Goal: Complete application form: Complete application form

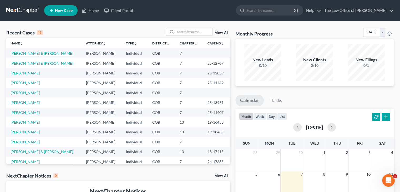
click at [33, 54] on link "[PERSON_NAME] & [PERSON_NAME]" at bounding box center [42, 53] width 63 height 4
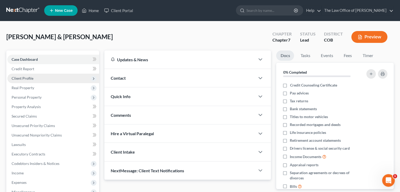
click at [34, 78] on span "Client Profile" at bounding box center [53, 78] width 92 height 9
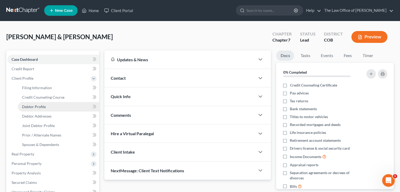
click at [48, 109] on link "Debtor Profile" at bounding box center [58, 106] width 81 height 9
select select "1"
select select "2"
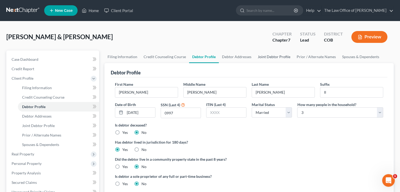
click at [269, 55] on link "Joint Debtor Profile" at bounding box center [274, 57] width 39 height 13
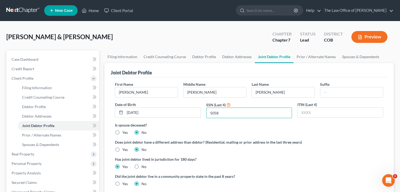
drag, startPoint x: 231, startPoint y: 114, endPoint x: 203, endPoint y: 111, distance: 27.6
click at [203, 111] on div "First Name [PERSON_NAME] Middle Name [PERSON_NAME] Last Name [PERSON_NAME] Date…" at bounding box center [249, 102] width 274 height 41
click at [195, 55] on link "Debtor Profile" at bounding box center [204, 57] width 30 height 13
select select "1"
select select "2"
